Goal: Check status

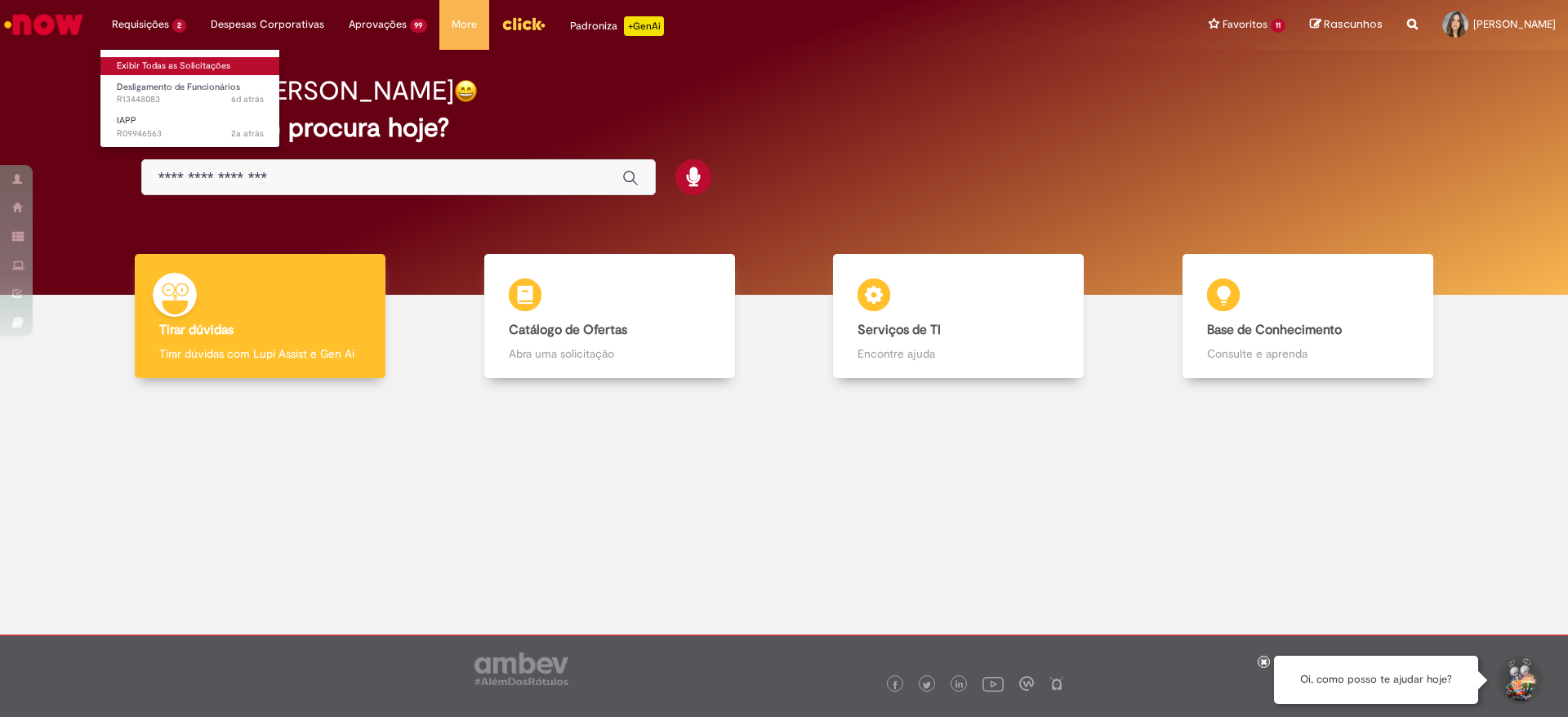
click at [169, 60] on link "Exibir Todas as Solicitações" at bounding box center [190, 65] width 180 height 18
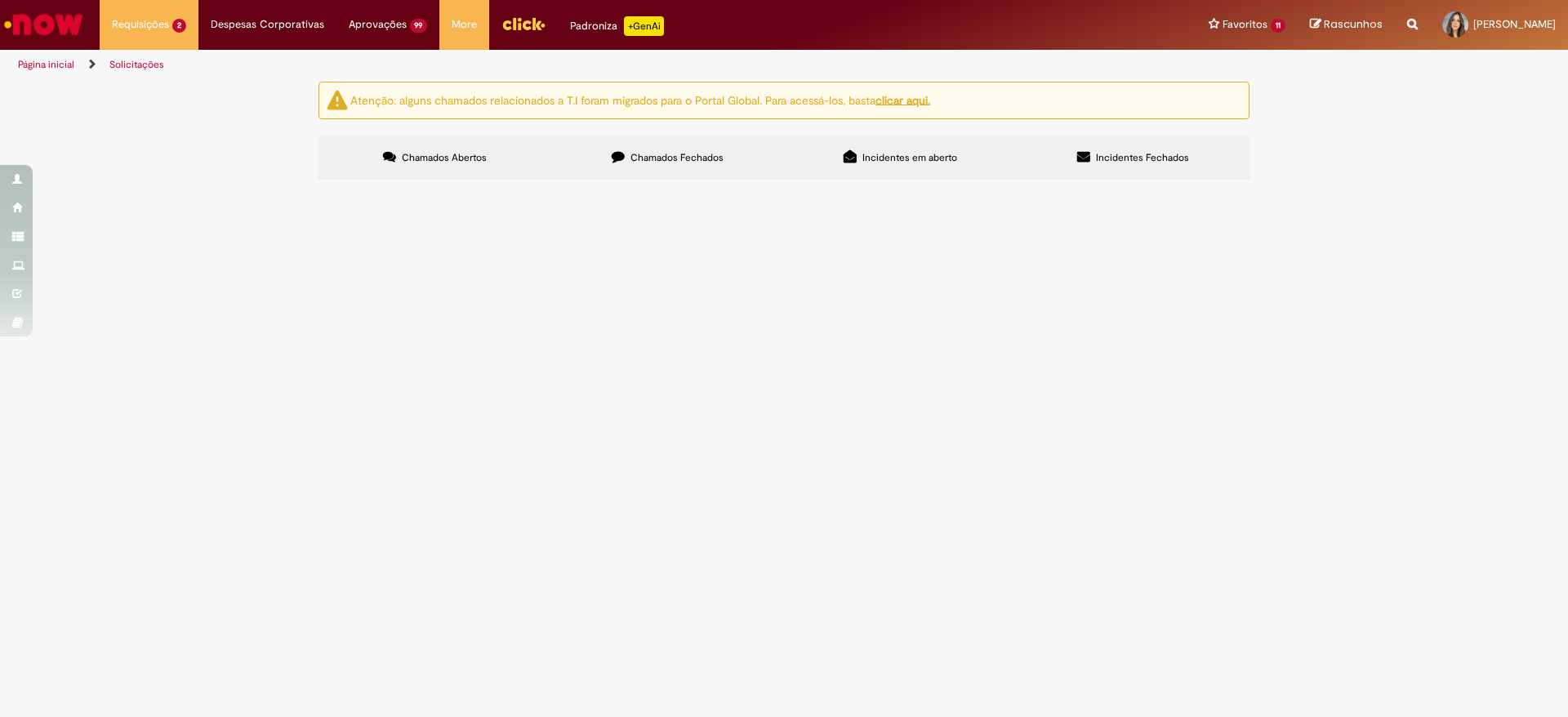
click at [669, 155] on span "Chamados Fechados" at bounding box center [676, 158] width 93 height 13
click at [0, 0] on span "Boa Tarde! Solicito o pedido de compras para realizar reinamento de 20 pessoas …" at bounding box center [0, 0] width 0 height 0
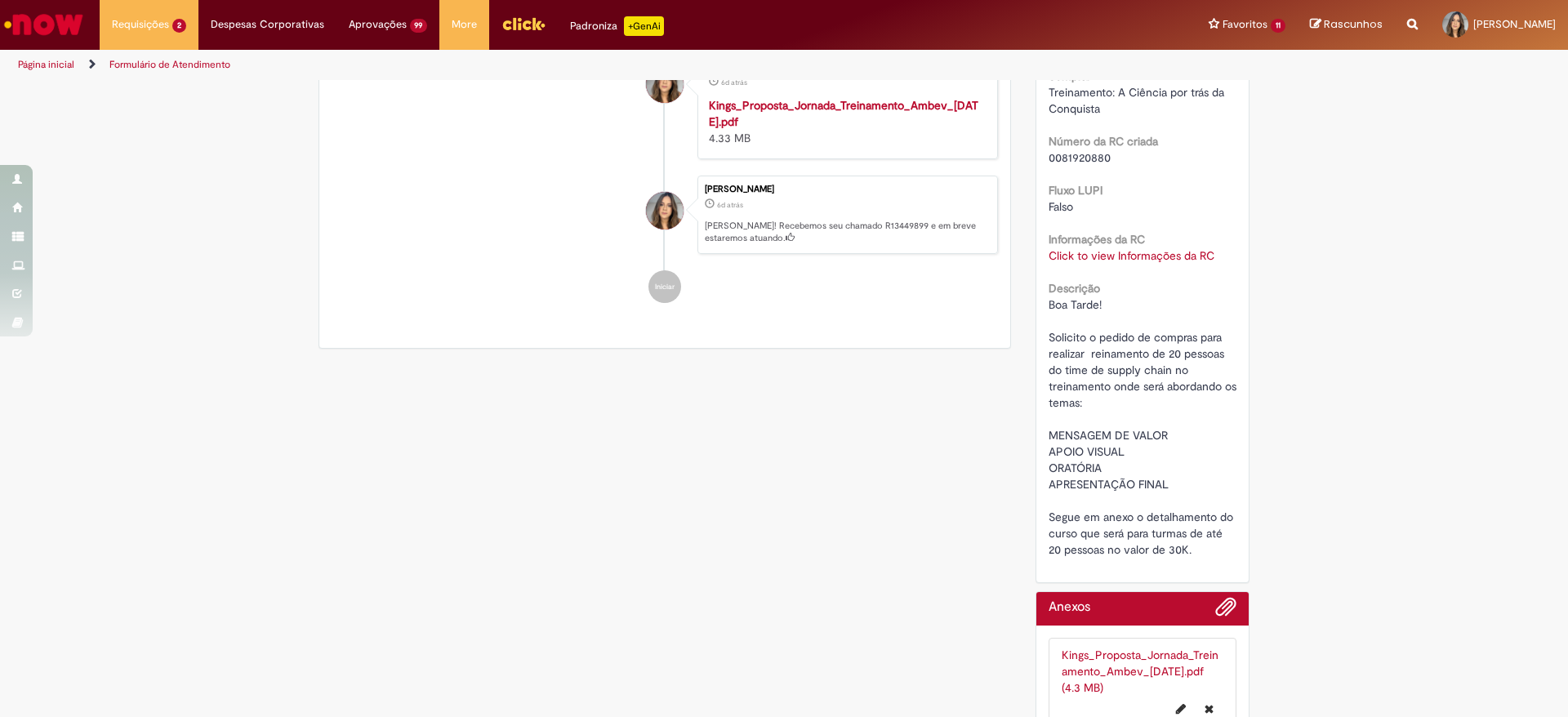
scroll to position [557, 0]
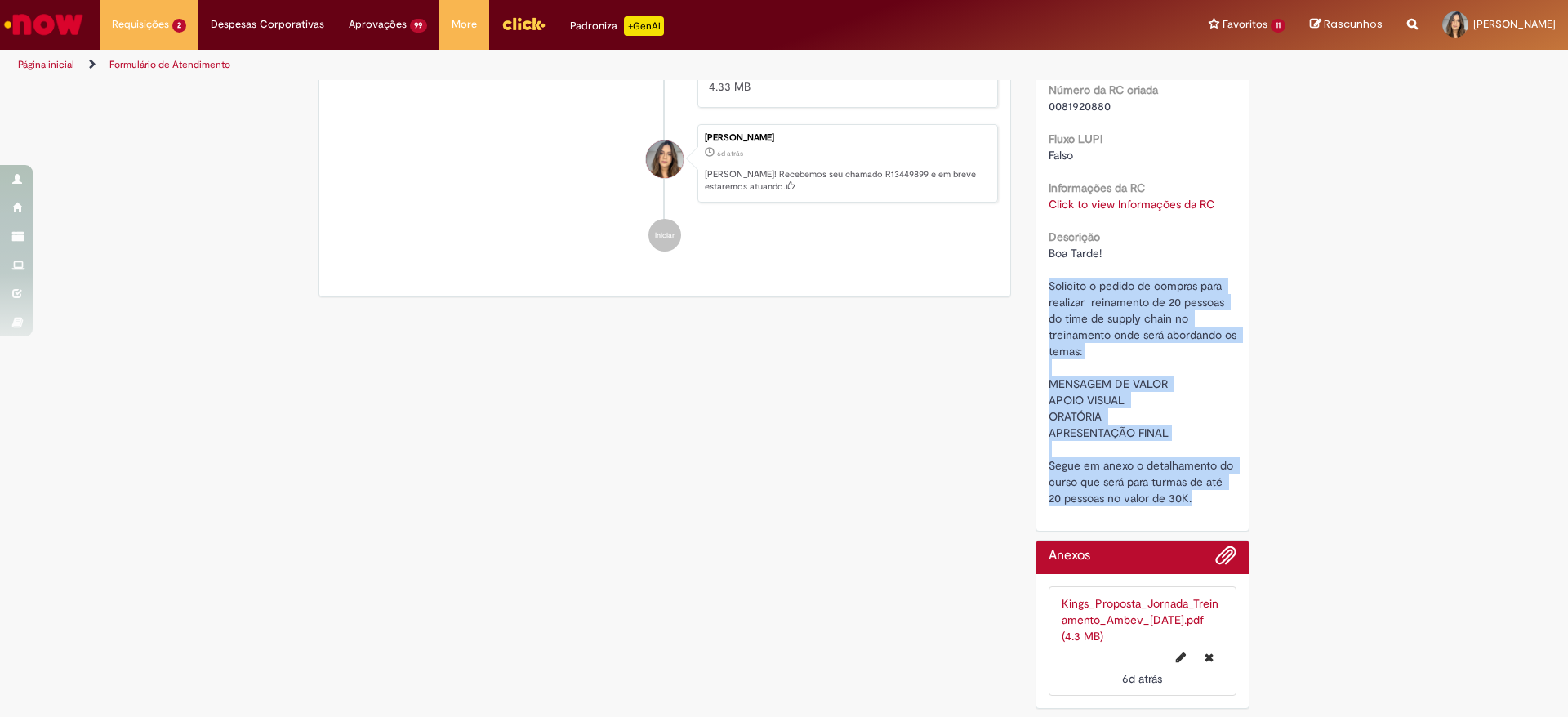
drag, startPoint x: 1039, startPoint y: 277, endPoint x: 1209, endPoint y: 493, distance: 274.9
click at [1215, 497] on div "Número R13449899 Status Solucionado Criação 6d atrás 6 dias atrás Opções Urgênc…" at bounding box center [1143, 115] width 213 height 831
copy span "Solicito o pedido de compras para realizar reinamento de 20 pessoas do time de …"
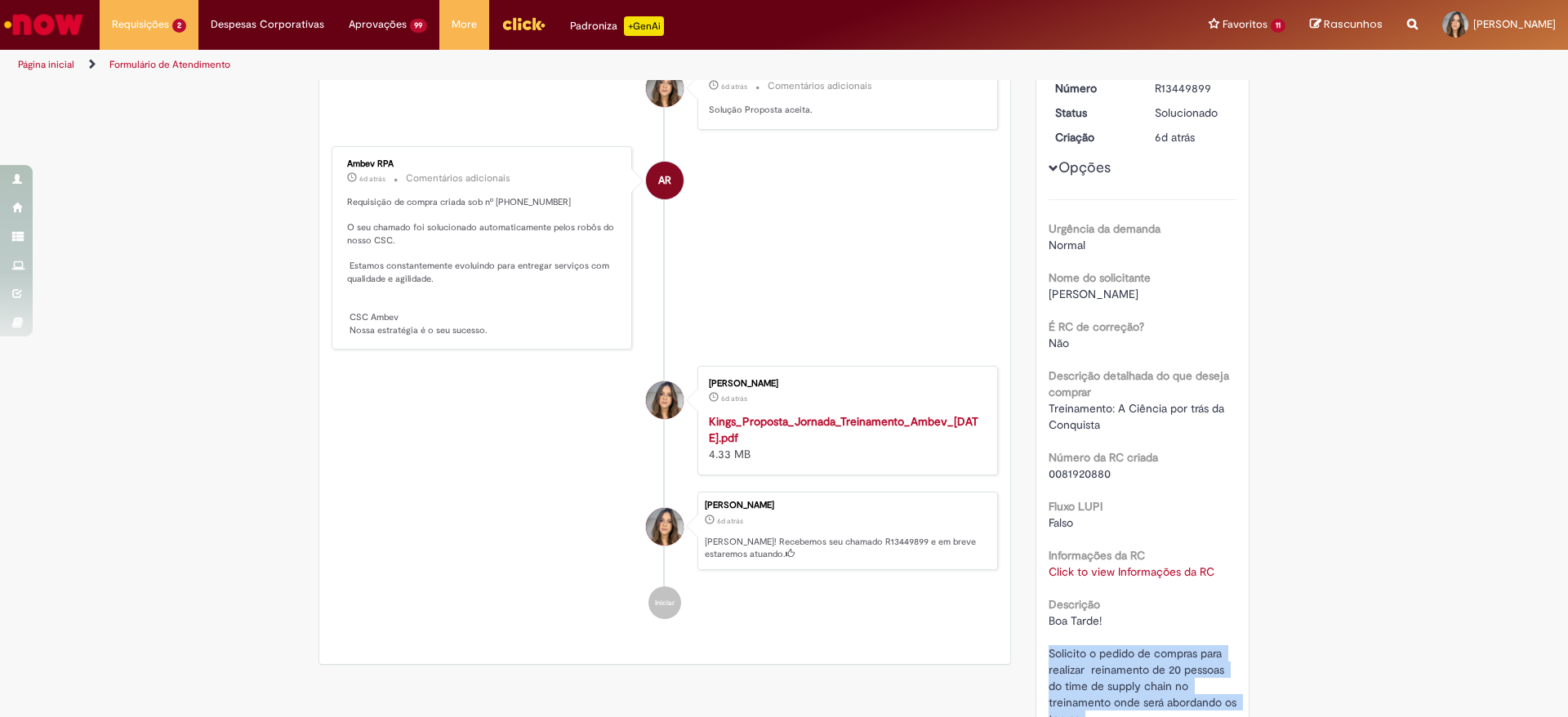
scroll to position [0, 0]
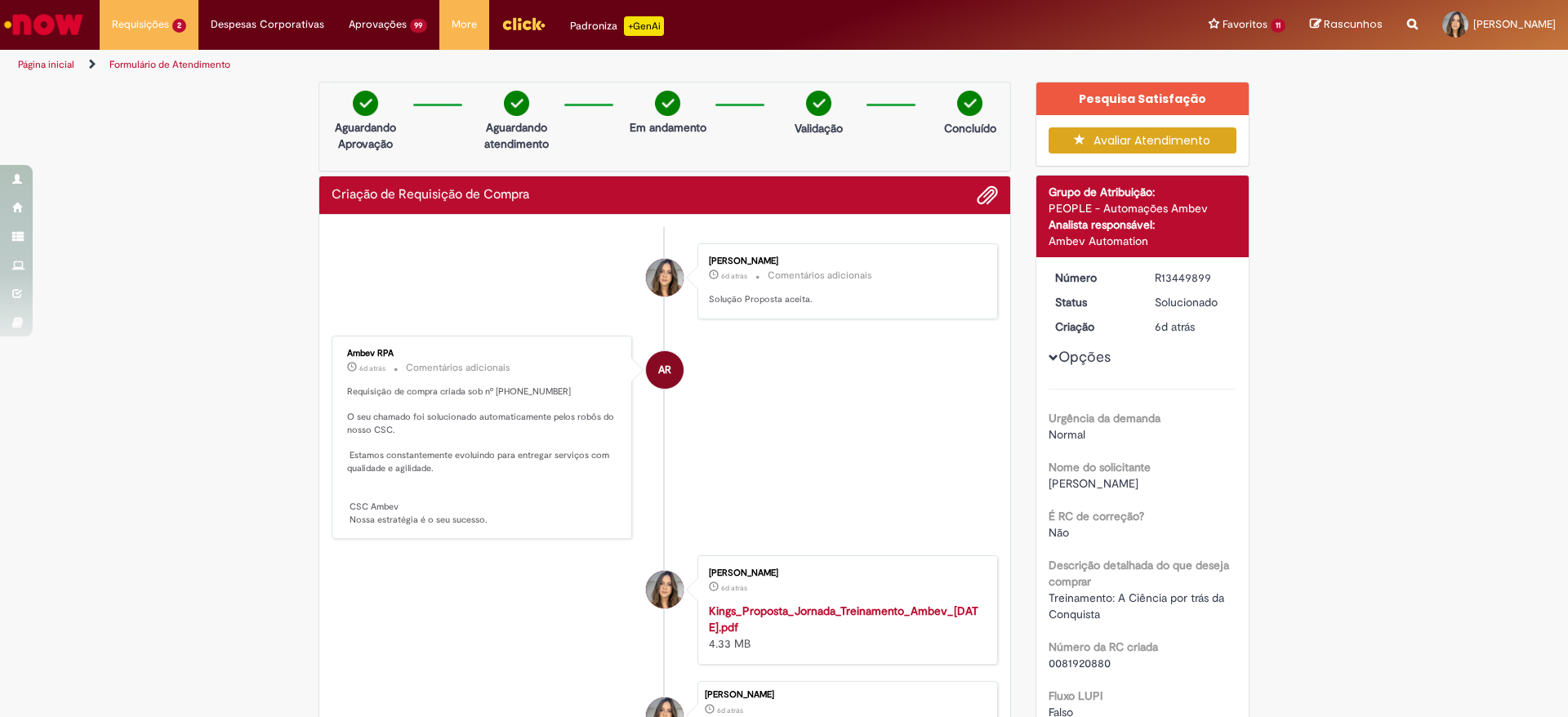
drag, startPoint x: 327, startPoint y: 282, endPoint x: 347, endPoint y: 211, distance: 73.8
click at [332, 279] on li "Cynthia Martins De Melo Silva 6d atrás 6 dias atrás Comentários adicionais Solu…" at bounding box center [664, 281] width 666 height 76
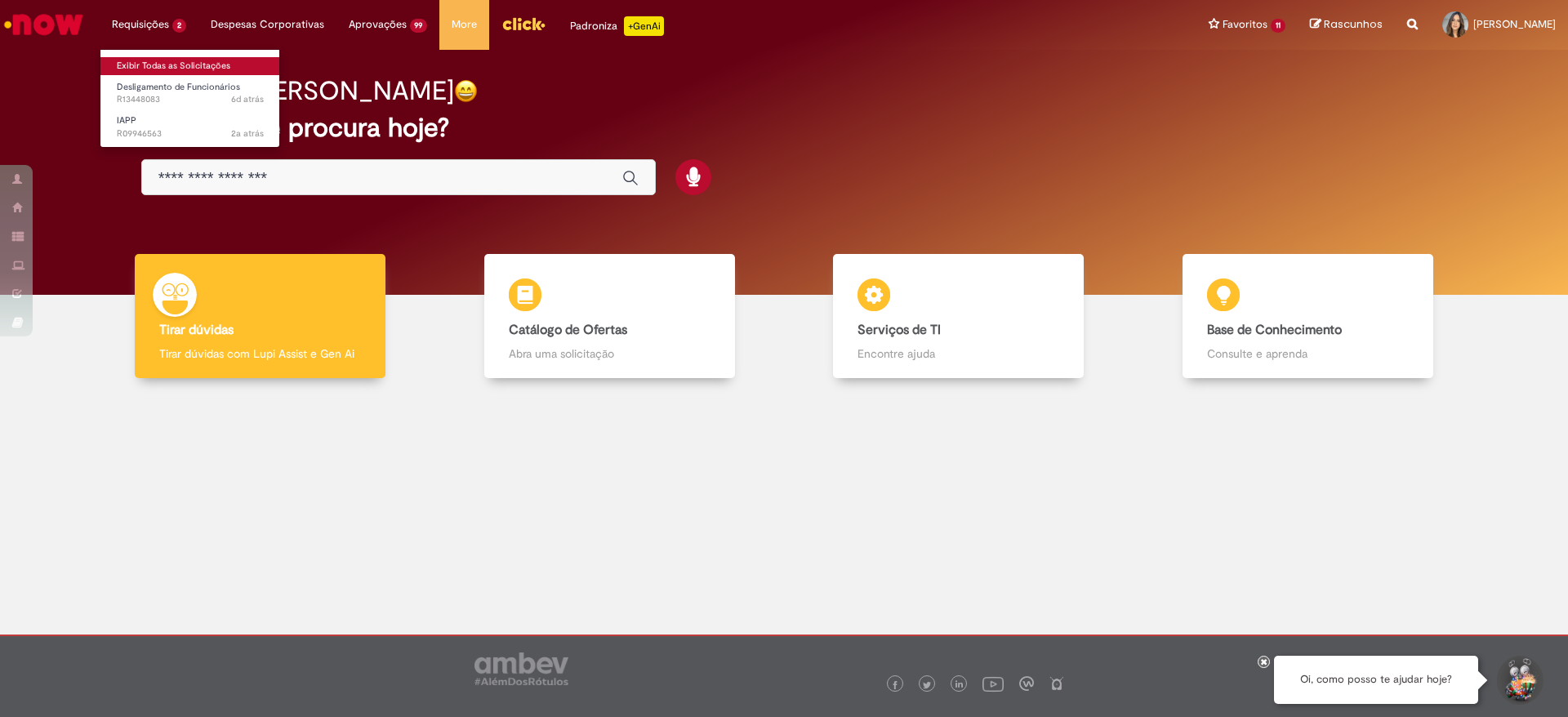
click at [152, 70] on link "Exibir Todas as Solicitações" at bounding box center [190, 65] width 180 height 18
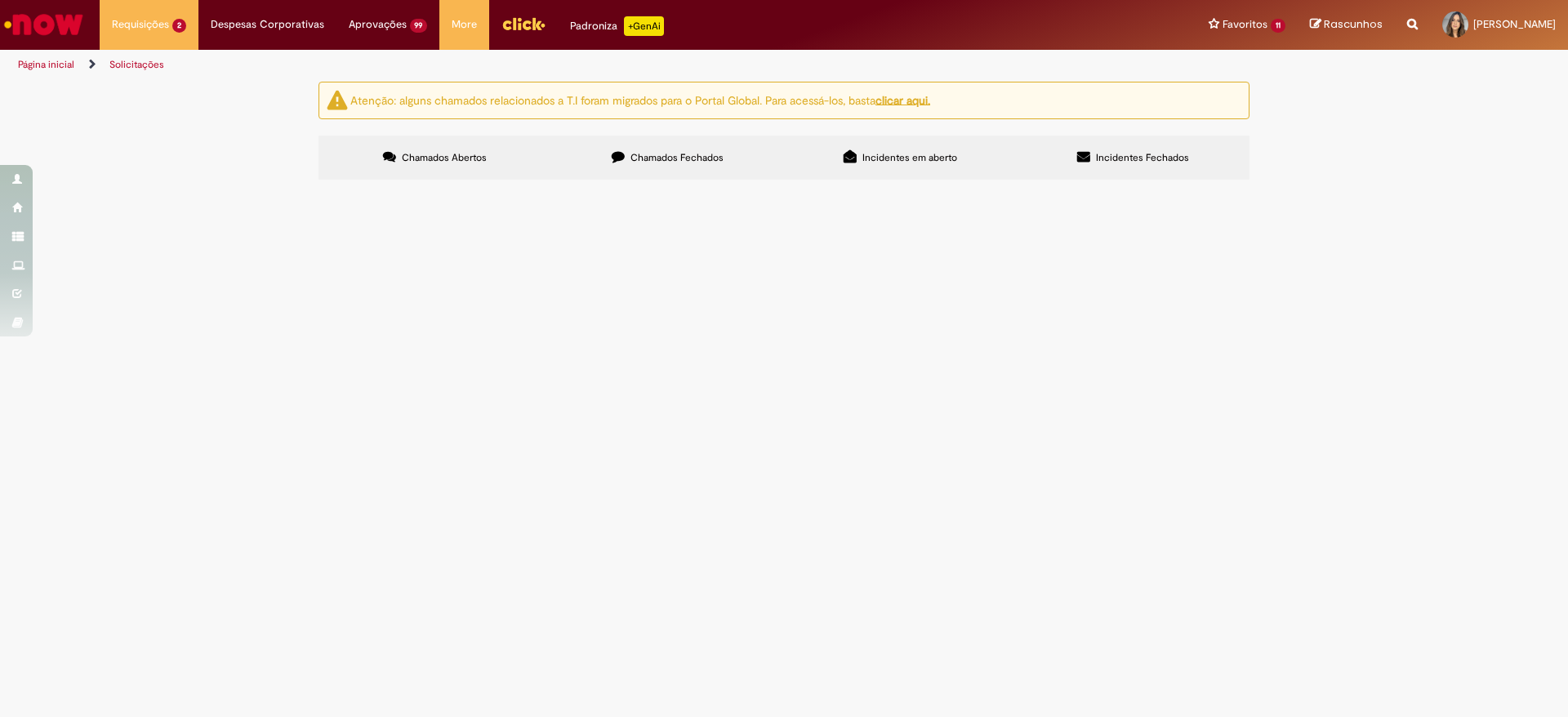
click at [0, 0] on span "Boa Tarde! Time, pf poderiam simular o desligamento involuntario com aviso prev…" at bounding box center [0, 0] width 0 height 0
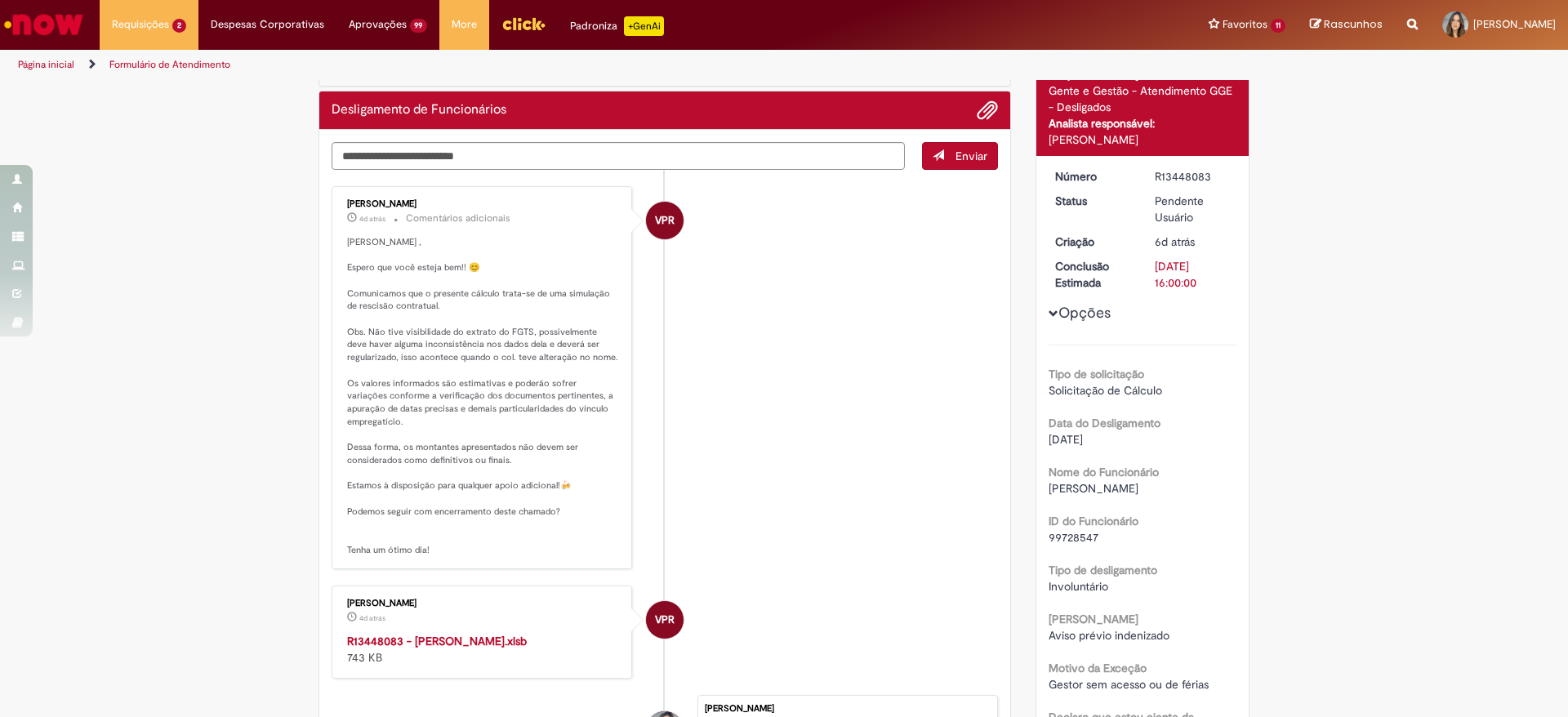
scroll to position [245, 0]
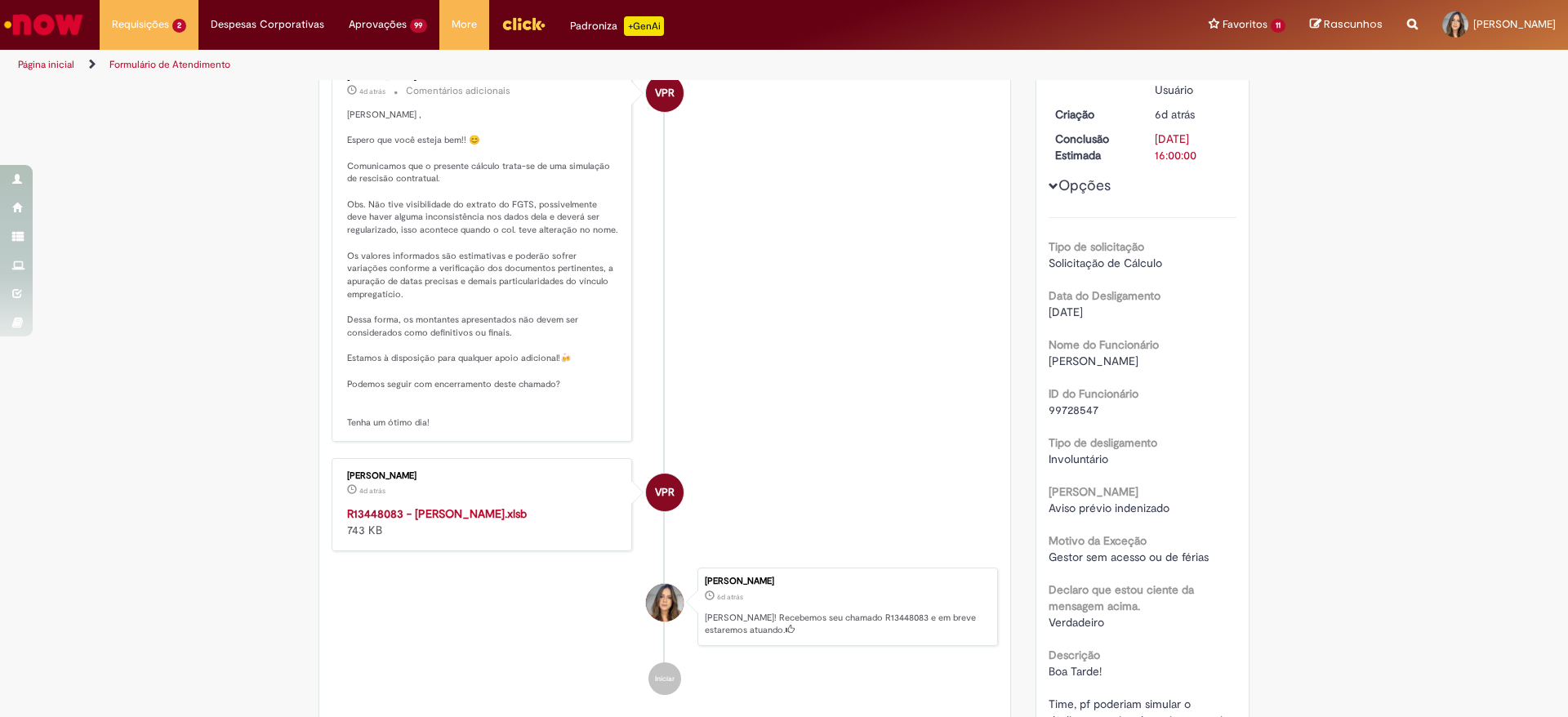
click at [445, 516] on strong "R13448083 - [PERSON_NAME].xlsb" at bounding box center [436, 514] width 180 height 15
